Goal: Navigation & Orientation: Find specific page/section

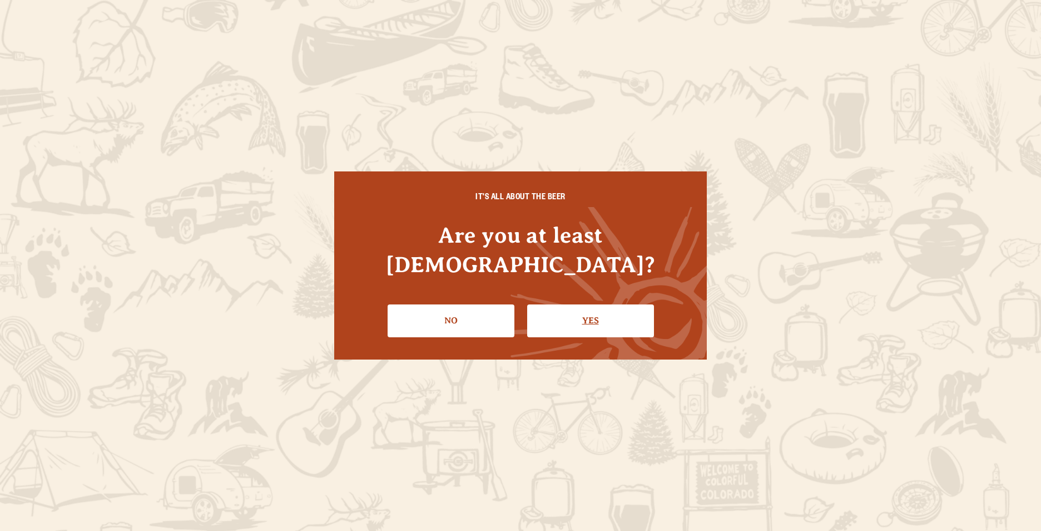
click at [589, 313] on link "Yes" at bounding box center [590, 320] width 127 height 32
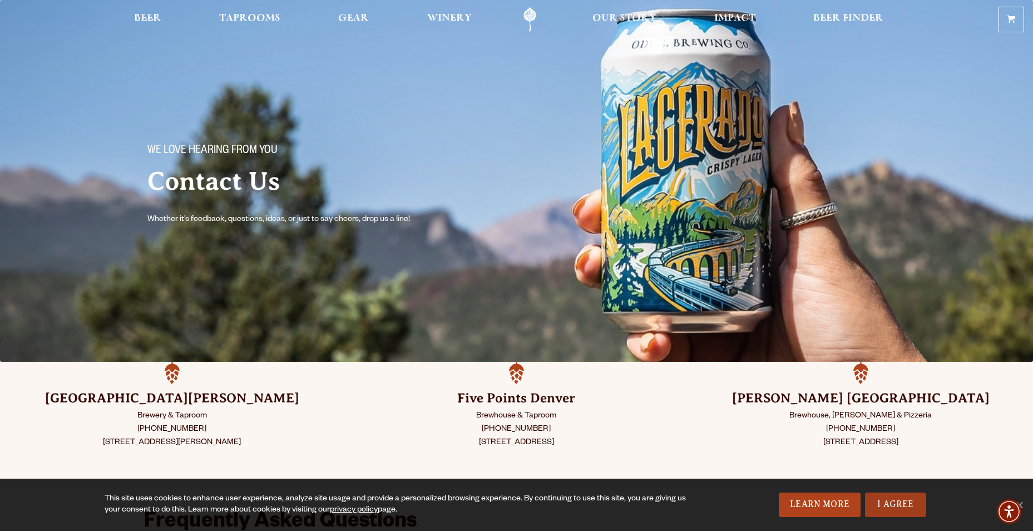
click at [875, 502] on link "I Agree" at bounding box center [895, 504] width 61 height 24
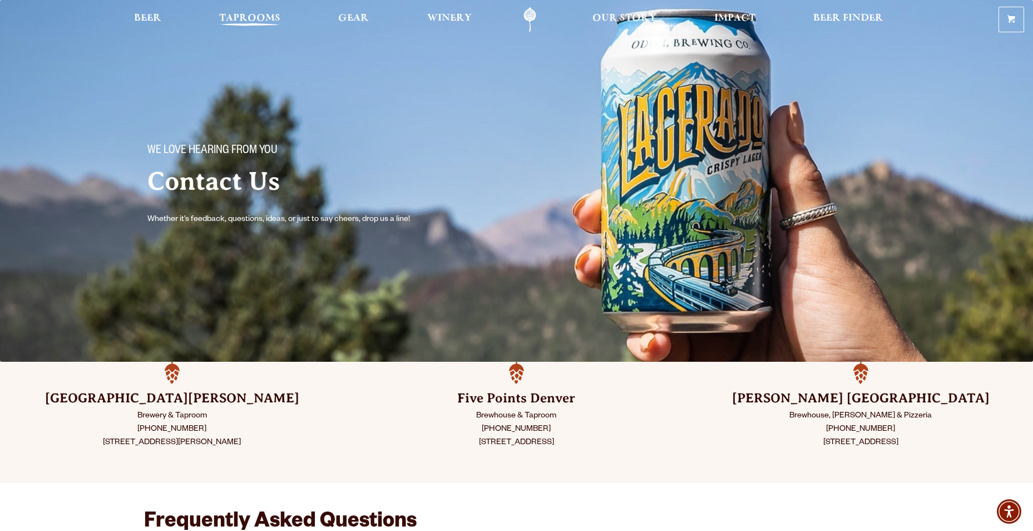
click at [267, 9] on link "Taprooms" at bounding box center [250, 19] width 76 height 25
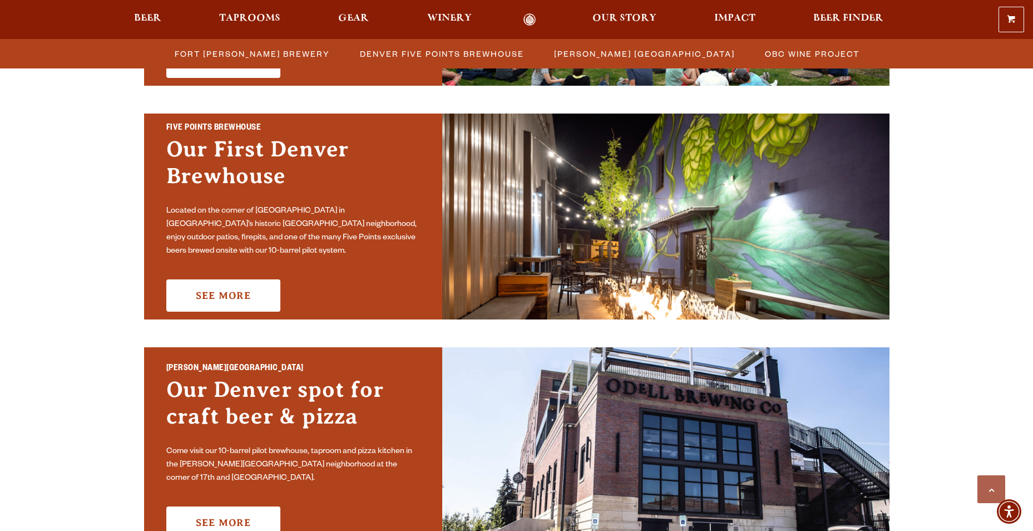
scroll to position [537, 0]
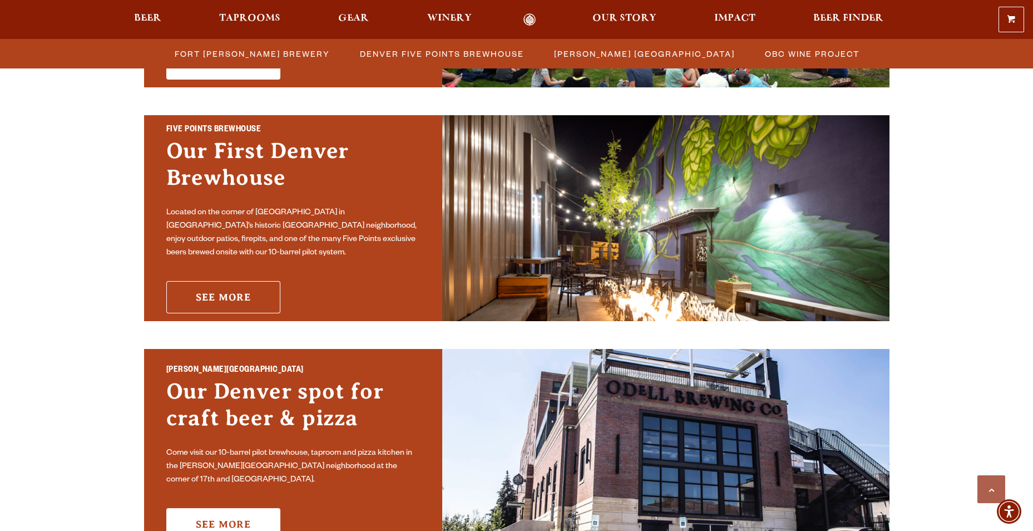
click at [221, 287] on link "See More" at bounding box center [223, 297] width 114 height 32
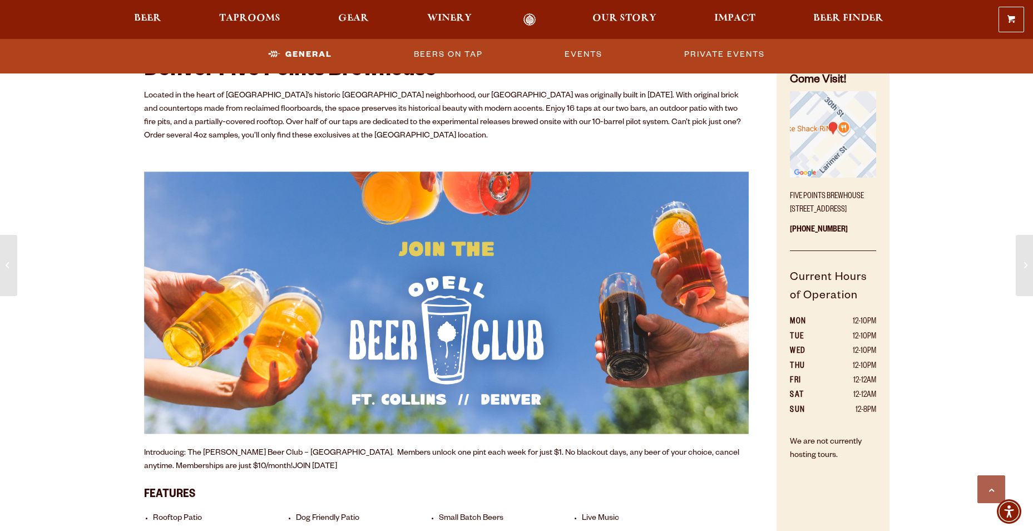
scroll to position [630, 0]
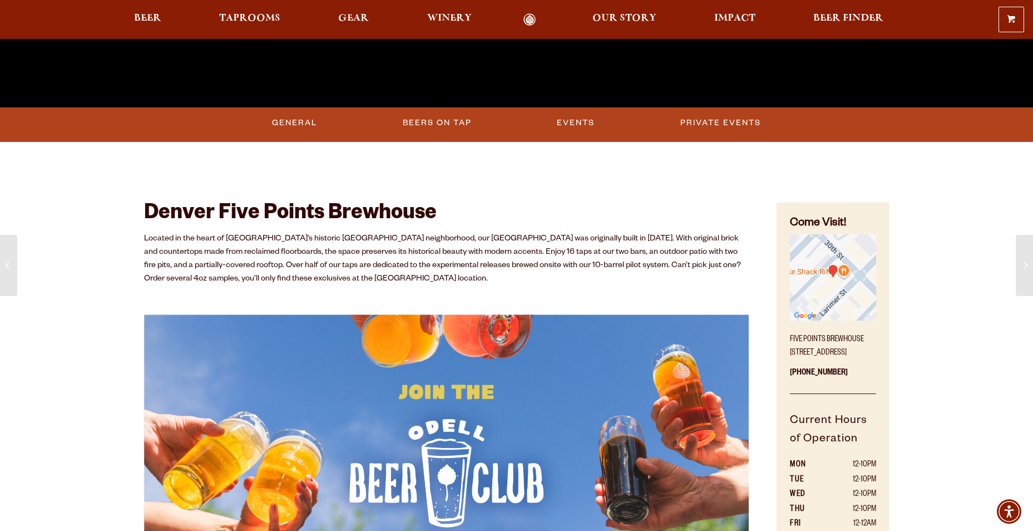
scroll to position [640, 0]
